Goal: Information Seeking & Learning: Understand process/instructions

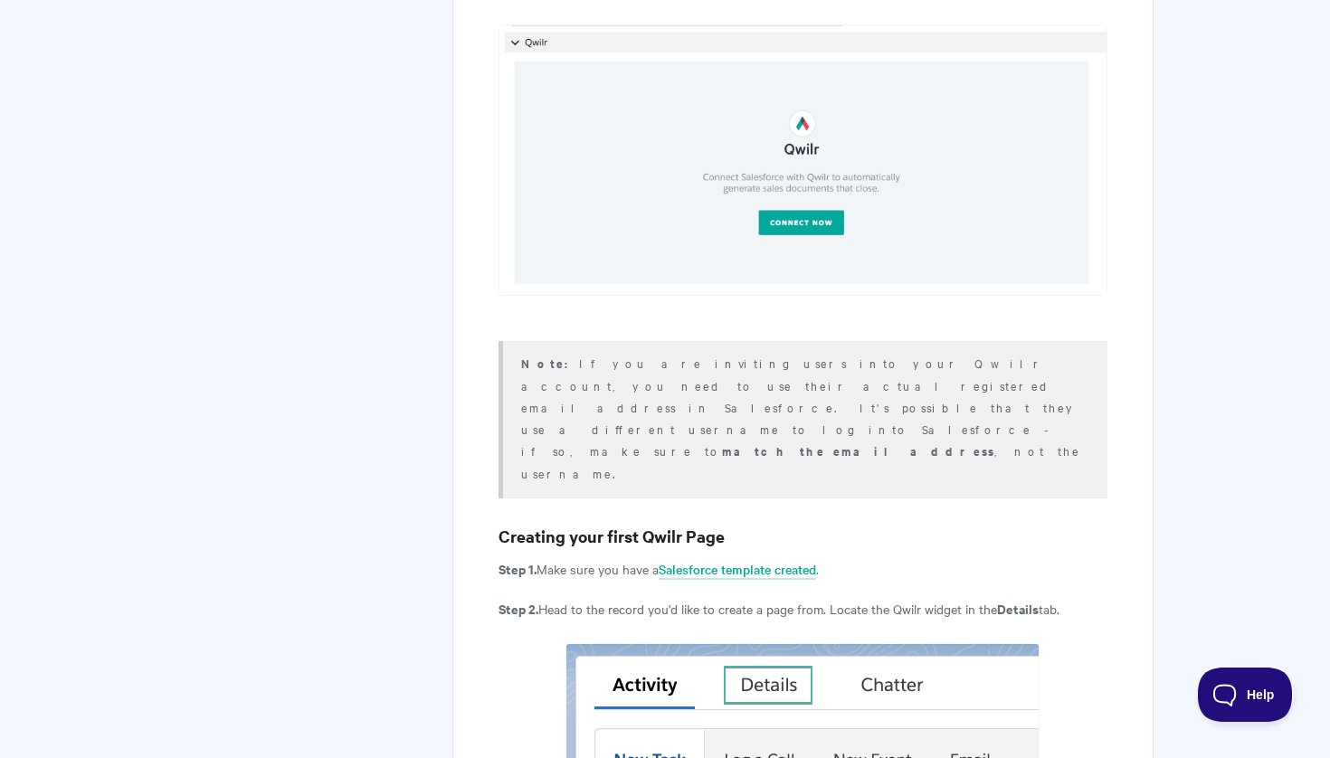
scroll to position [1684, 0]
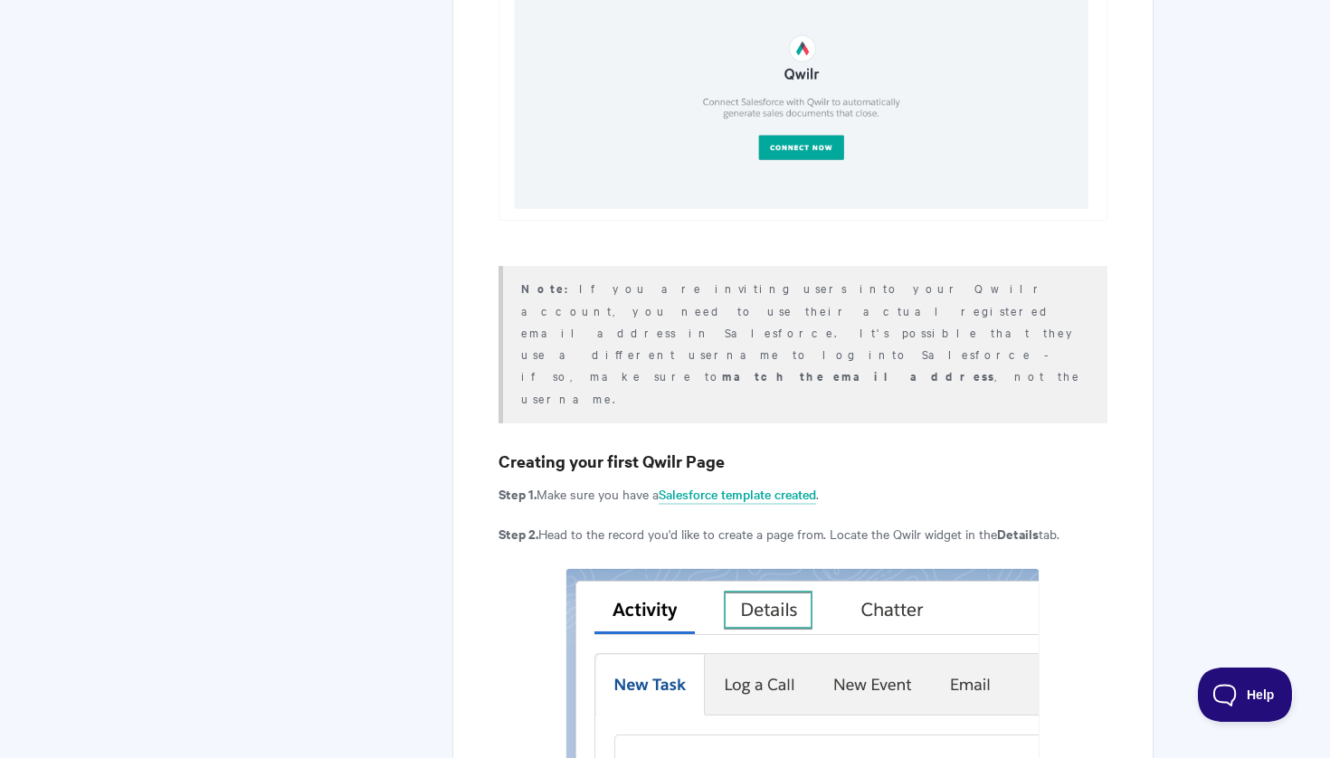
click at [524, 449] on h3 "Creating your first Qwilr Page" at bounding box center [802, 461] width 609 height 25
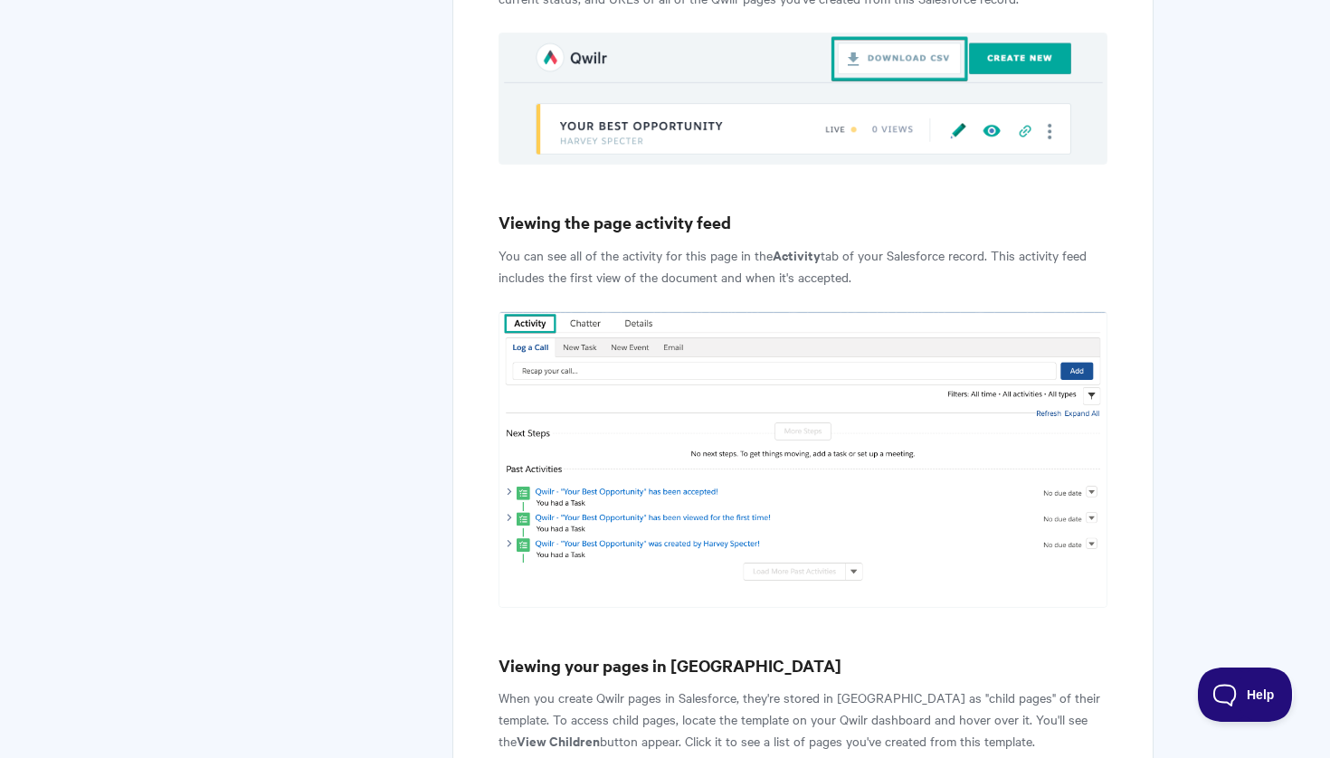
scroll to position [7086, 0]
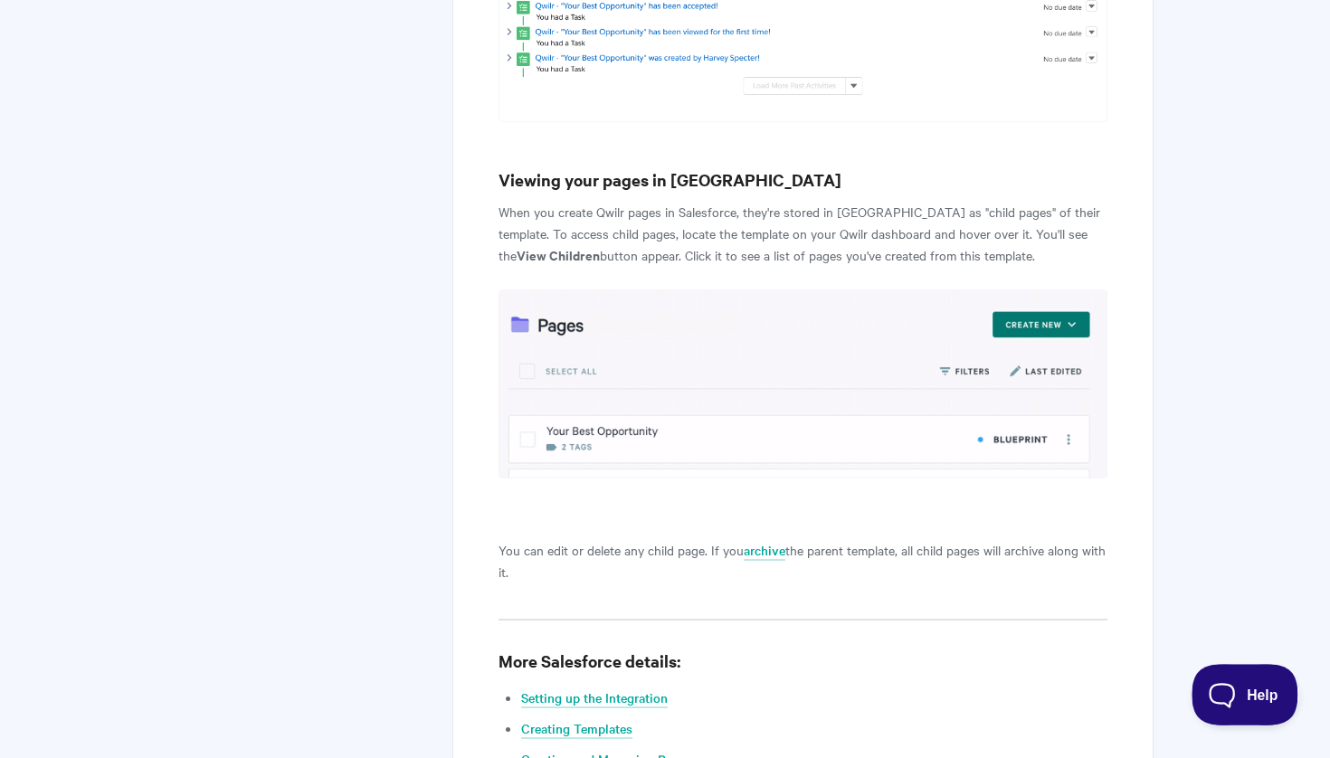
click at [1238, 700] on button "Help" at bounding box center [1238, 691] width 94 height 54
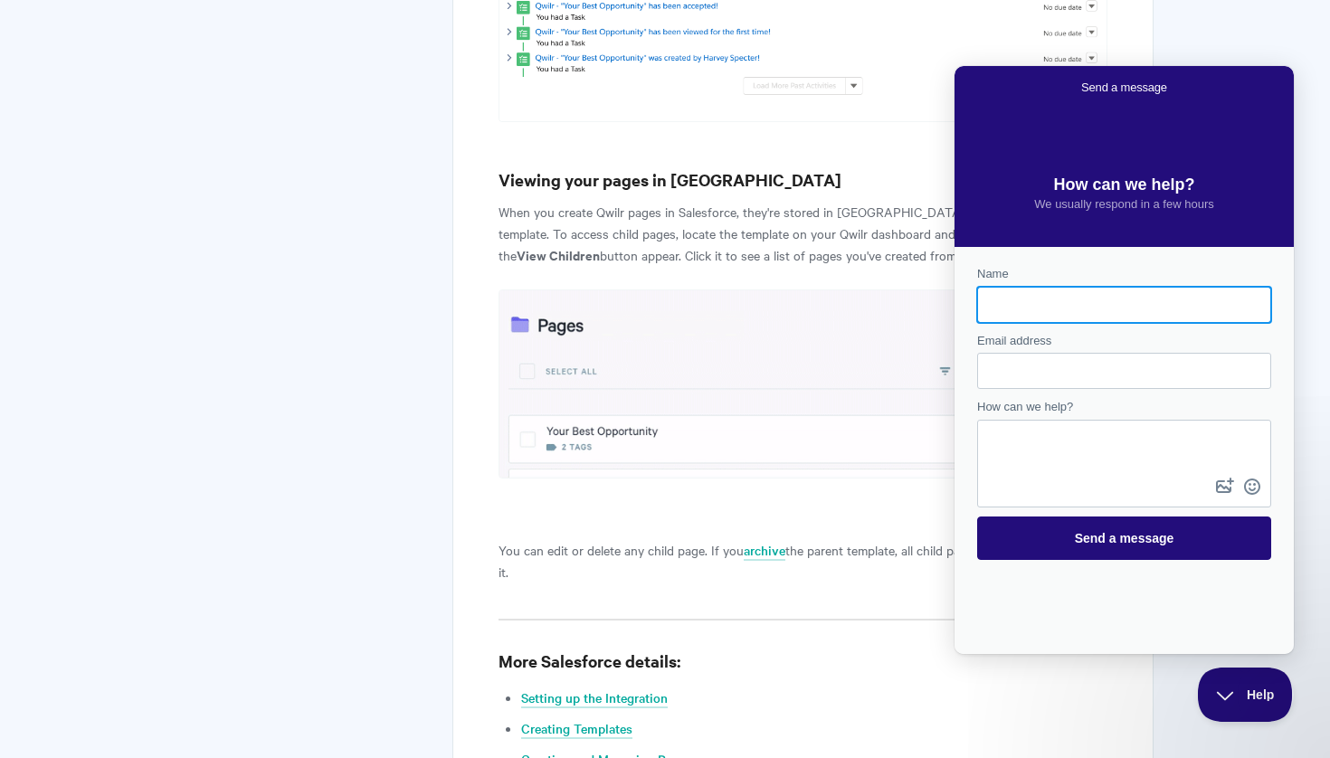
scroll to position [0, 0]
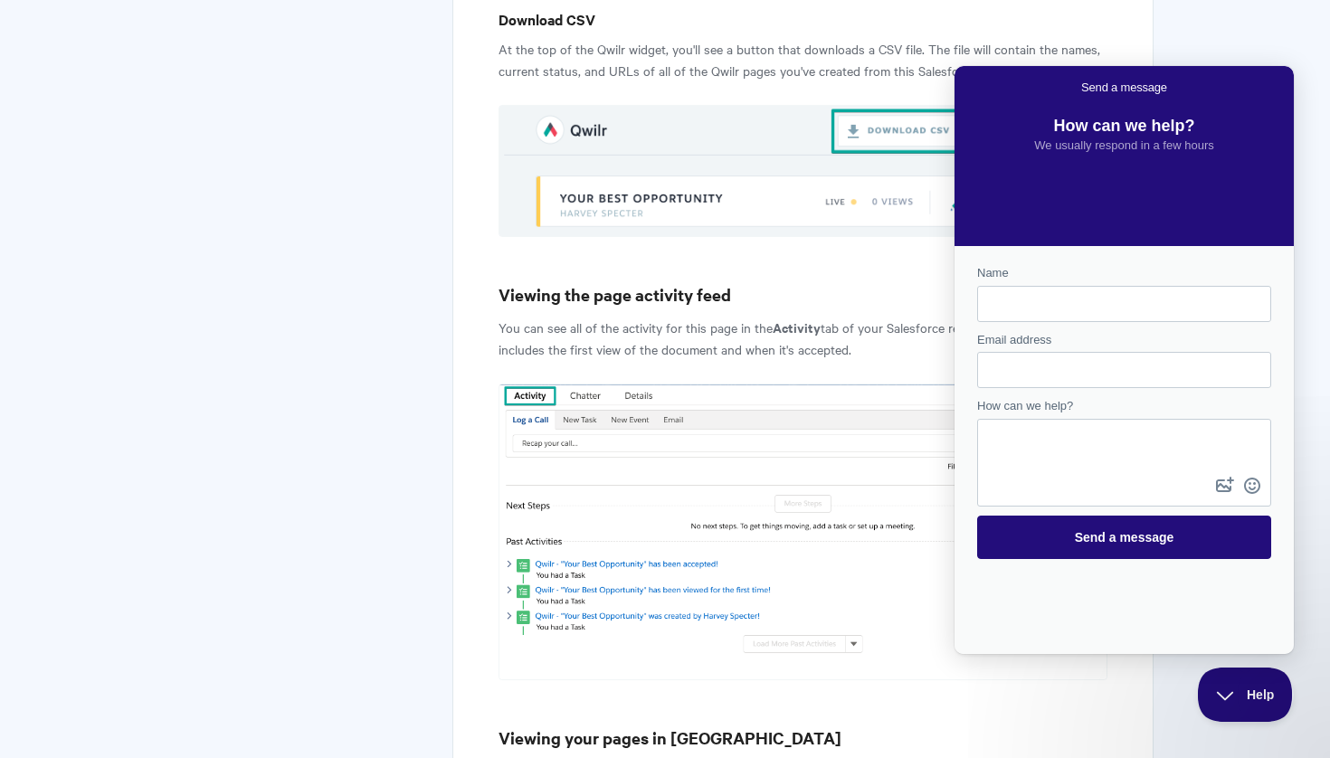
scroll to position [6209, 0]
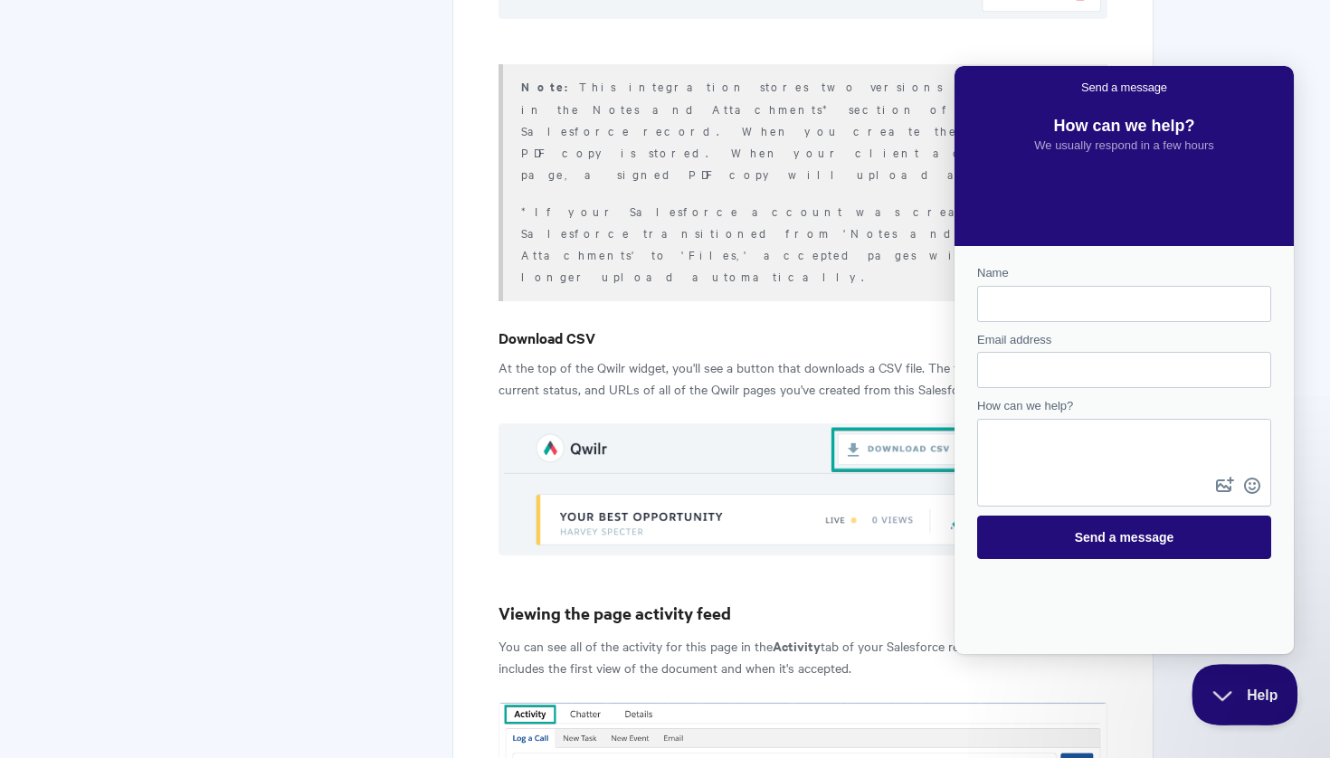
click at [1245, 695] on span "Help" at bounding box center [1238, 691] width 94 height 13
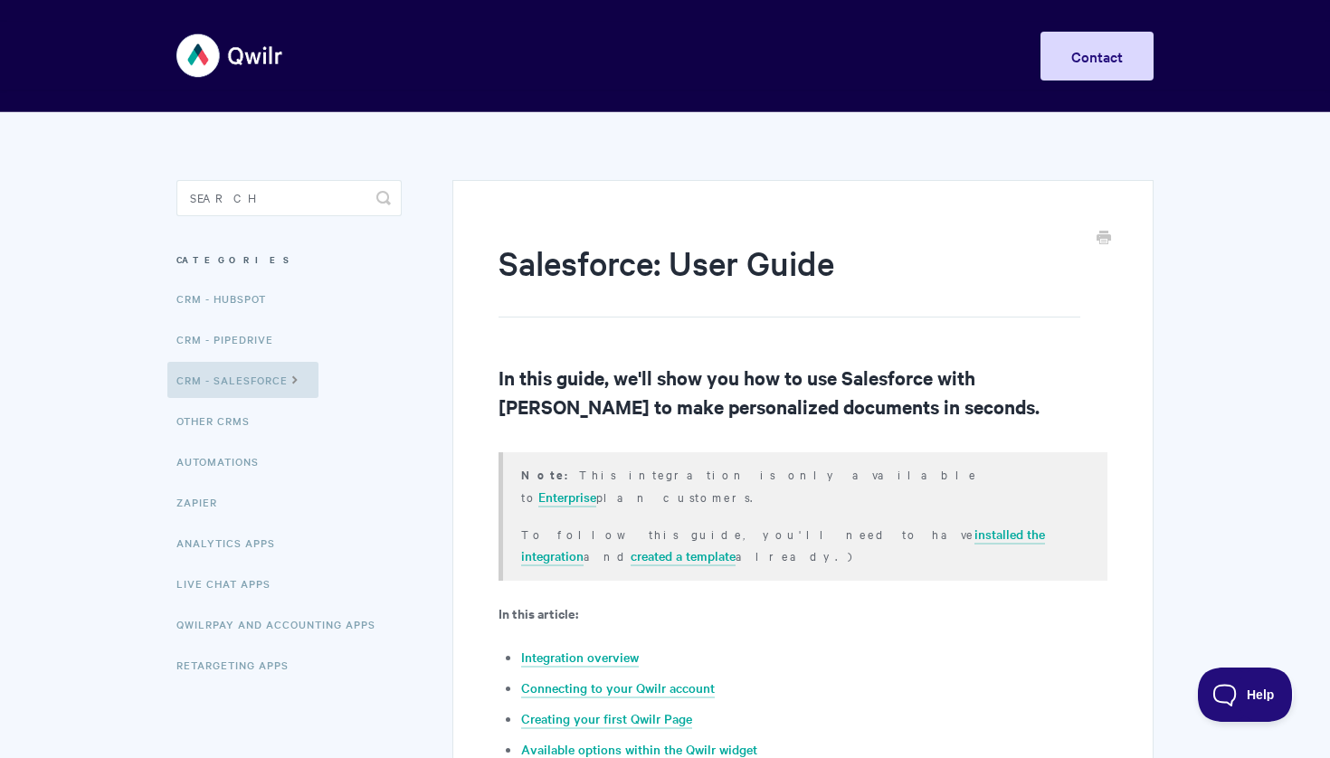
scroll to position [0, 0]
click at [502, 376] on h2 "In this guide, we'll show you how to use Salesforce with [PERSON_NAME] to make …" at bounding box center [802, 392] width 609 height 58
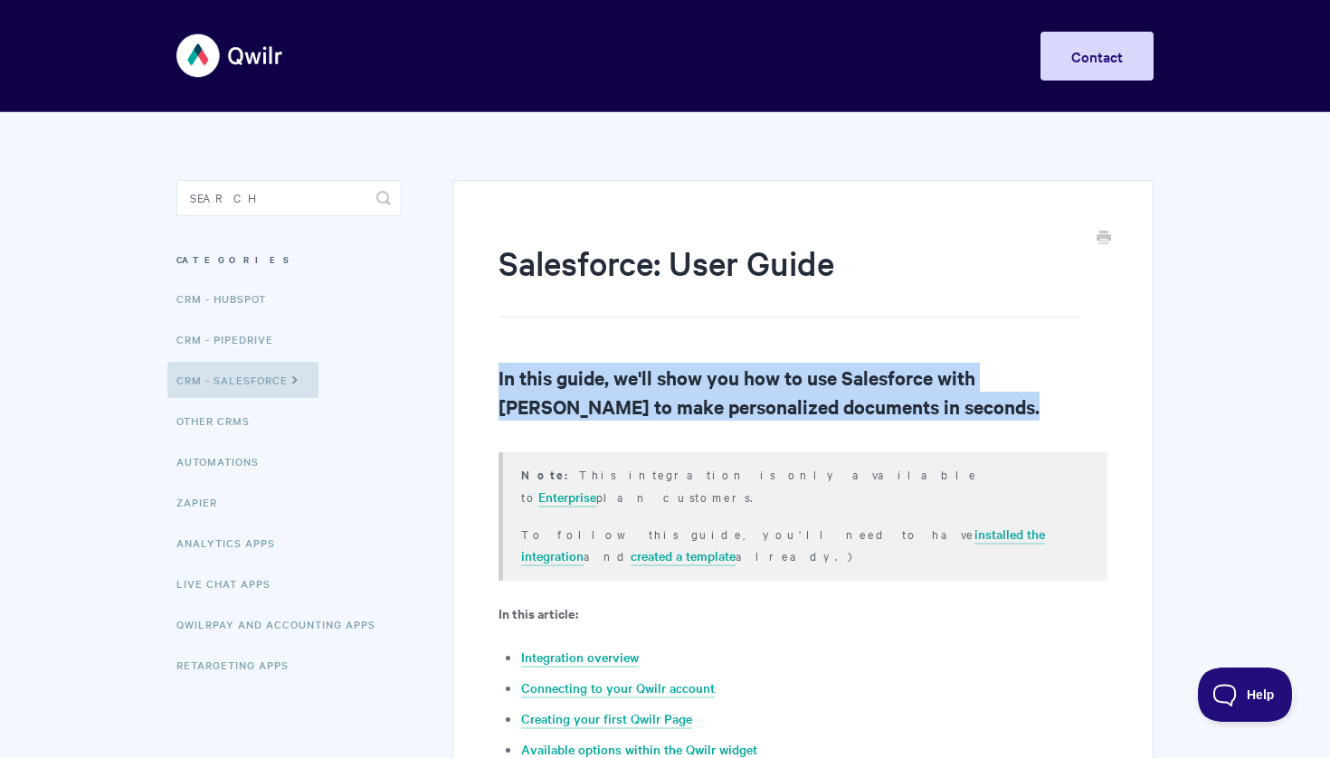
click at [502, 376] on h2 "In this guide, we'll show you how to use Salesforce with [PERSON_NAME] to make …" at bounding box center [802, 392] width 609 height 58
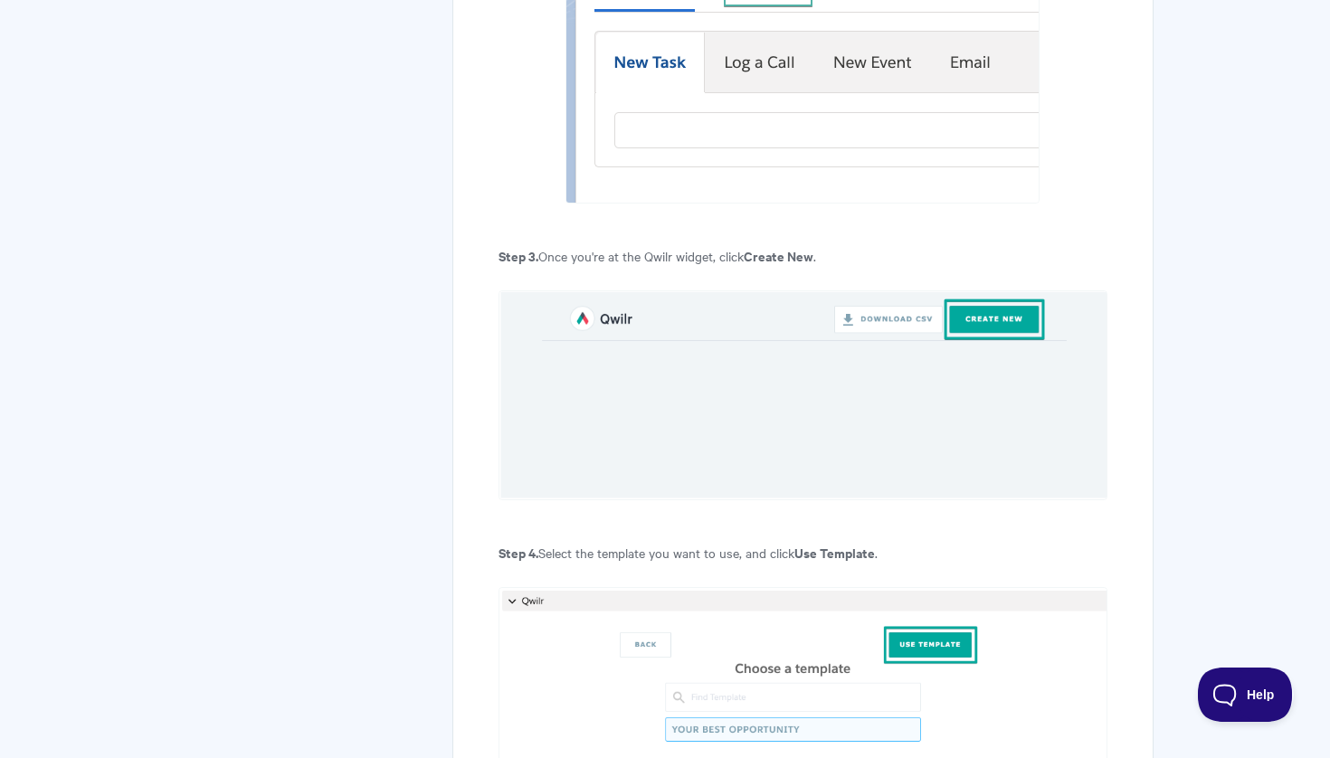
scroll to position [2871, 0]
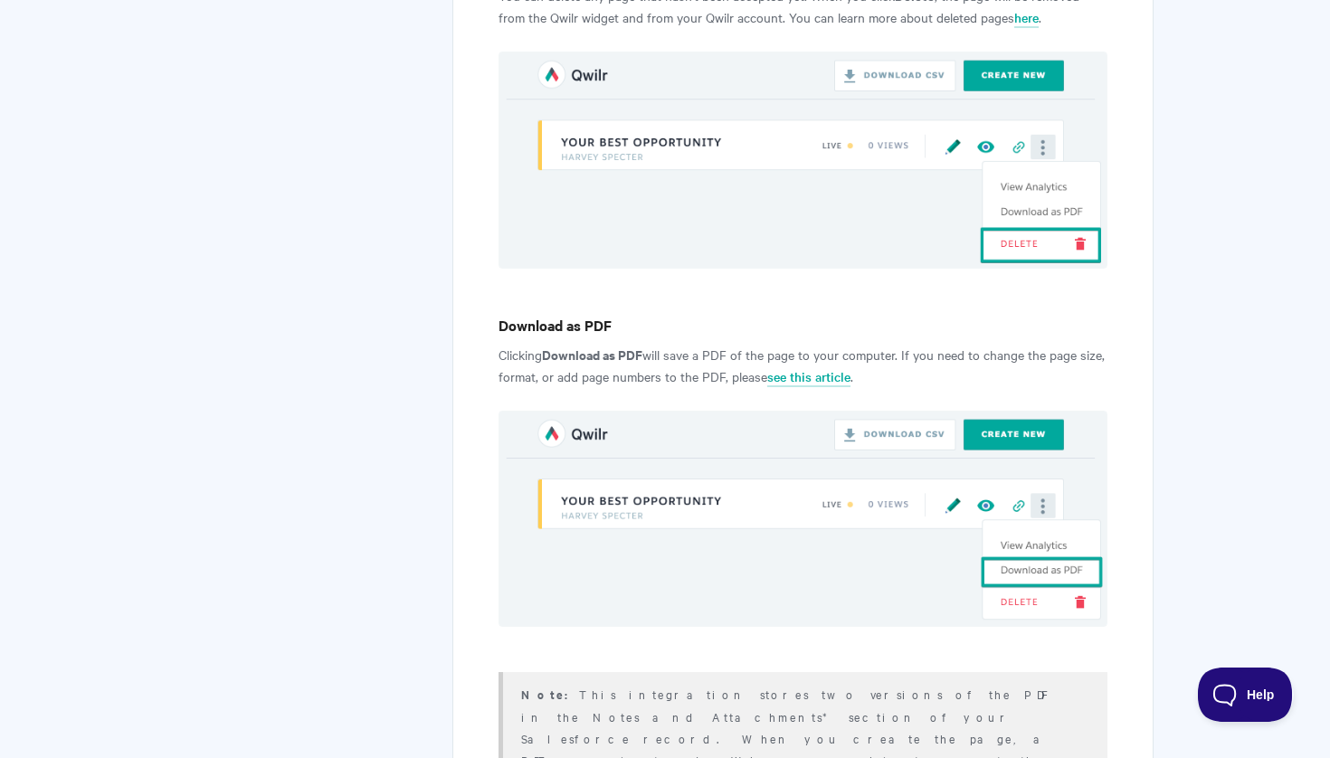
scroll to position [4990, 0]
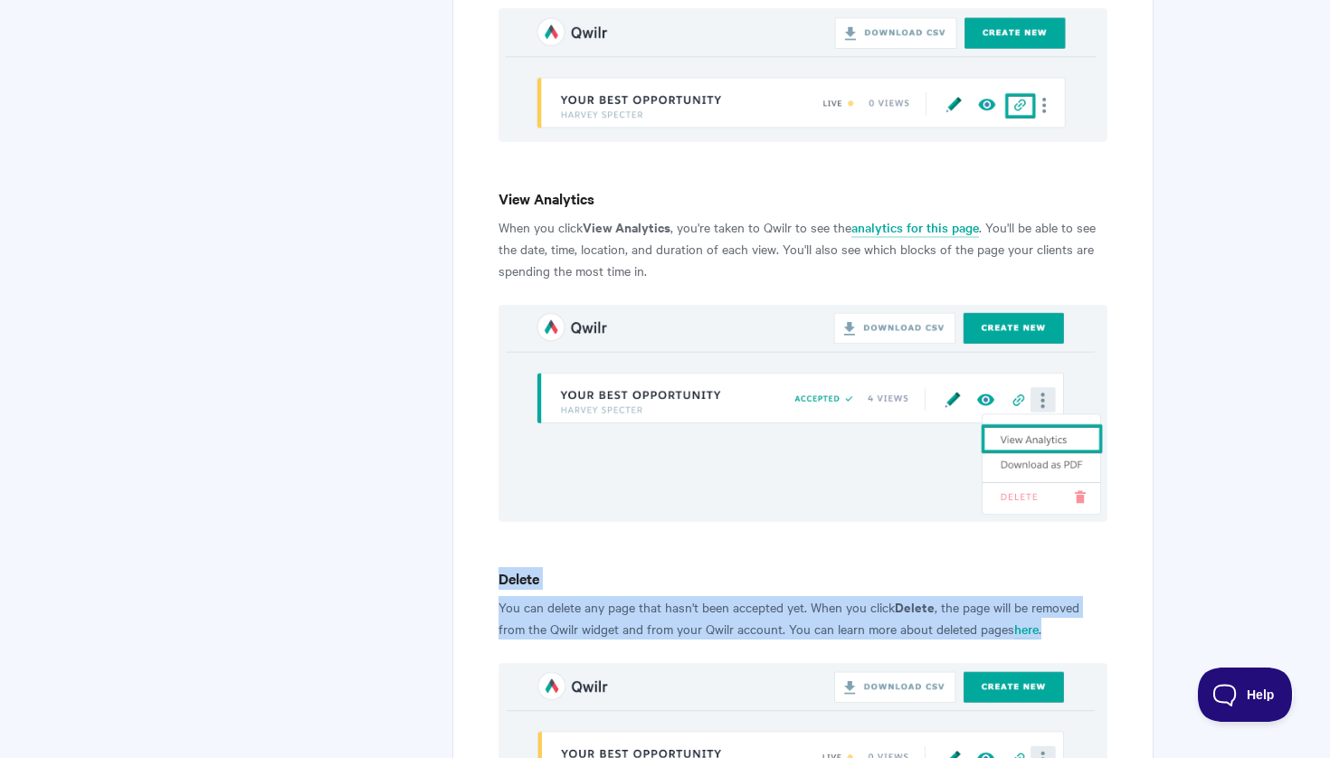
drag, startPoint x: 500, startPoint y: 352, endPoint x: 1056, endPoint y: 399, distance: 557.4
click at [521, 305] on img at bounding box center [802, 413] width 609 height 216
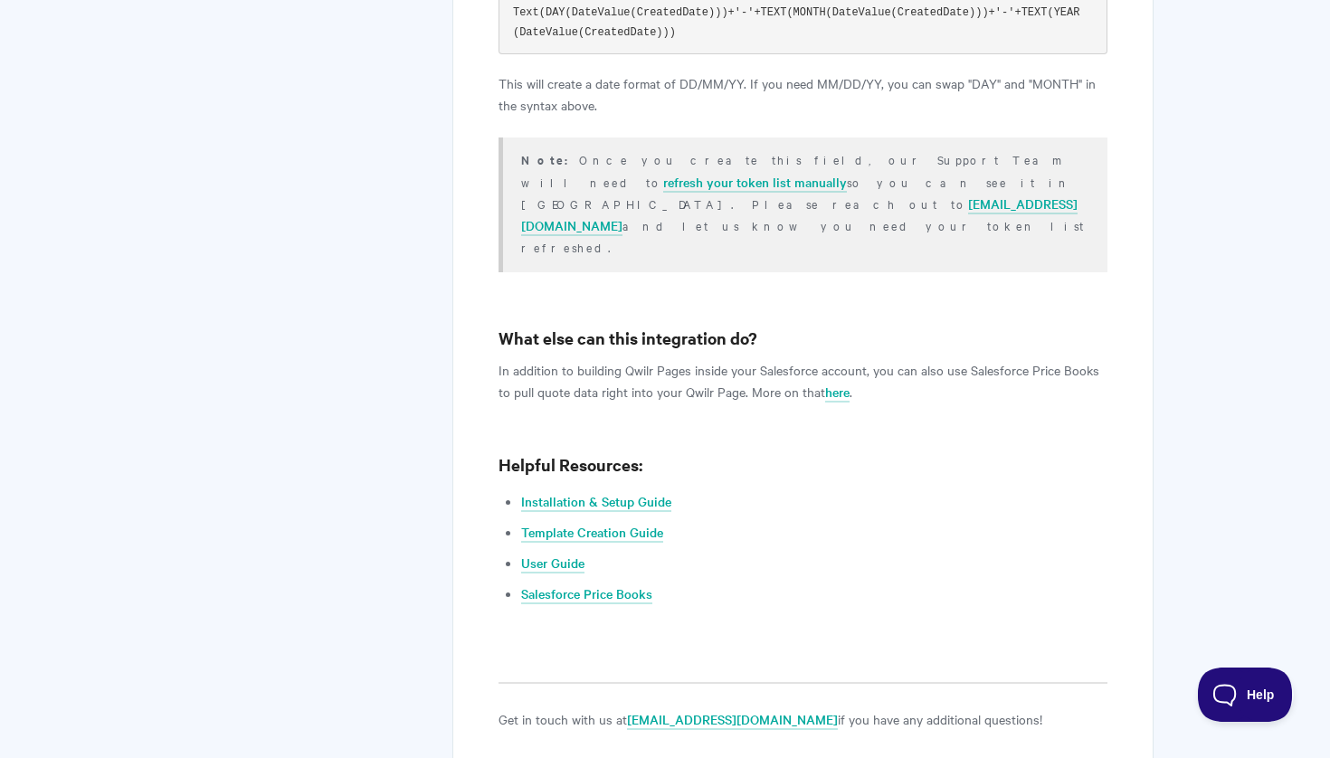
scroll to position [4186, 0]
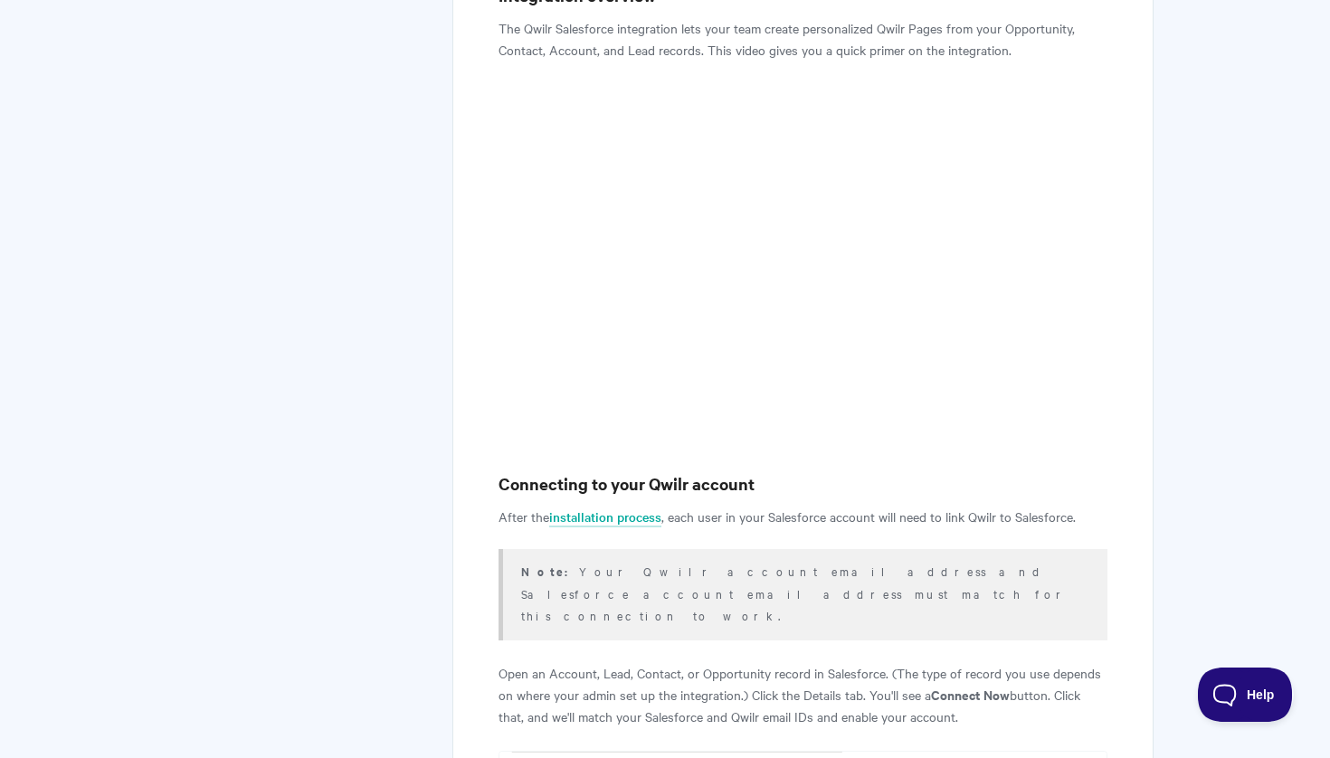
scroll to position [343, 0]
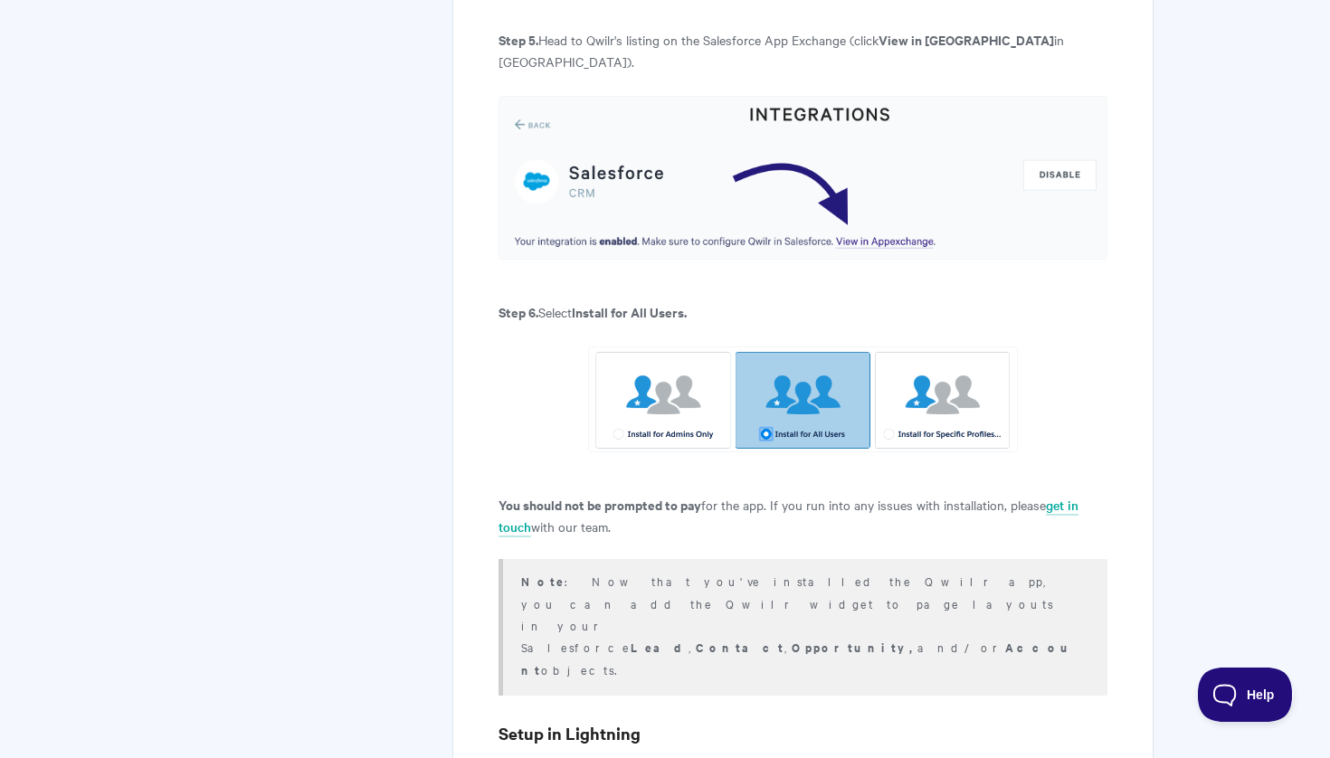
scroll to position [1630, 0]
